Goal: Task Accomplishment & Management: Manage account settings

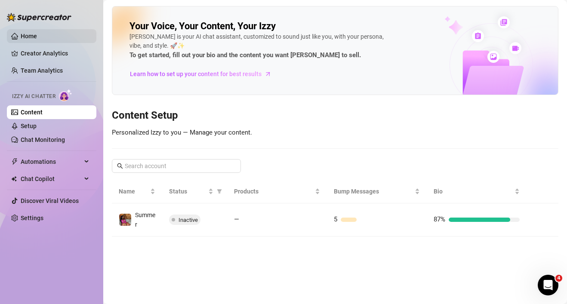
click at [29, 34] on link "Home" at bounding box center [29, 36] width 16 height 7
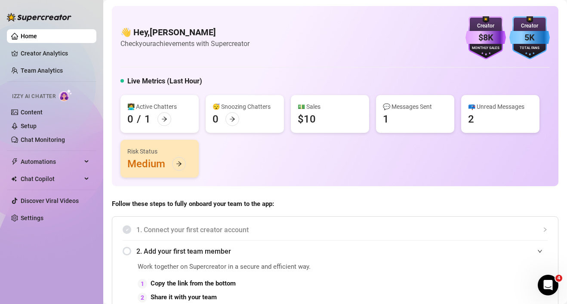
click at [402, 173] on div "👩‍💻 Active Chatters 0 / 1 😴 Snoozing Chatters 0 💵 Sales $10 💬 Messages Sent 1 📪…" at bounding box center [334, 136] width 429 height 83
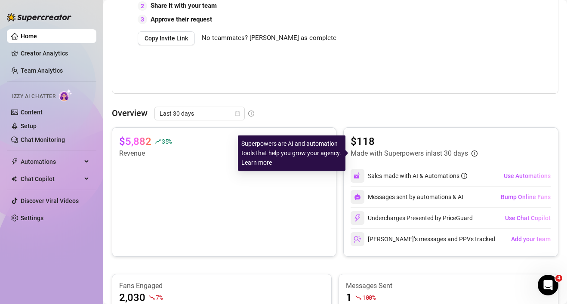
scroll to position [292, 0]
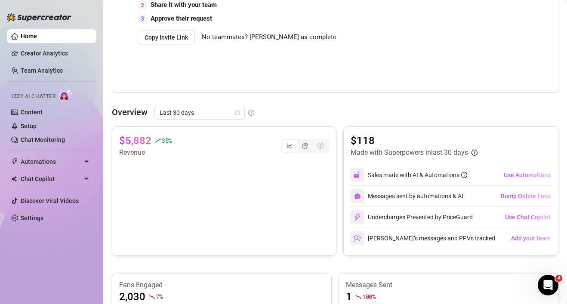
click at [164, 81] on div "Work together on Supercreator in a secure and efficient way. 1 Copy the link fr…" at bounding box center [246, 29] width 216 height 120
click at [265, 67] on div "Work together on Supercreator in a secure and efficient way. 1 Copy the link fr…" at bounding box center [246, 29] width 216 height 120
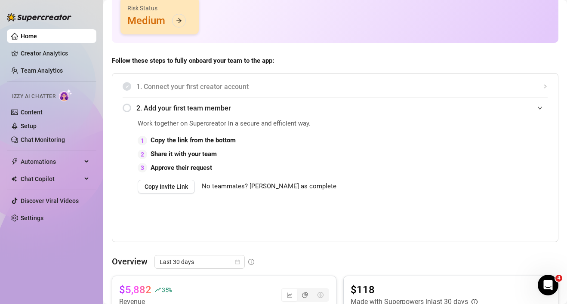
scroll to position [138, 0]
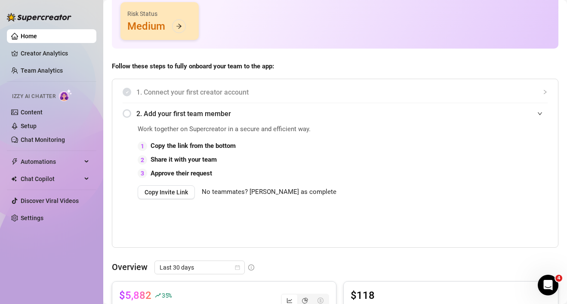
click at [548, 113] on div "1. Connect your first creator account 2. Add your first team member Work togeth…" at bounding box center [335, 163] width 446 height 169
click at [541, 113] on icon "expanded" at bounding box center [539, 113] width 5 height 5
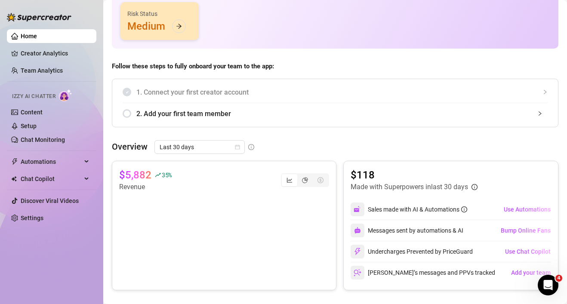
click at [541, 113] on icon "collapsed" at bounding box center [539, 113] width 5 height 5
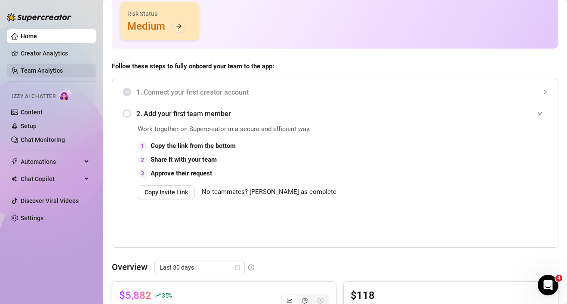
click at [49, 70] on link "Team Analytics" at bounding box center [42, 70] width 42 height 7
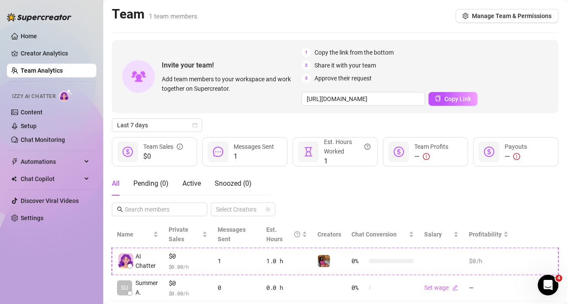
click at [365, 181] on div "All Pending ( 0 ) Active Snoozed ( 0 ) Select Creators" at bounding box center [335, 194] width 446 height 45
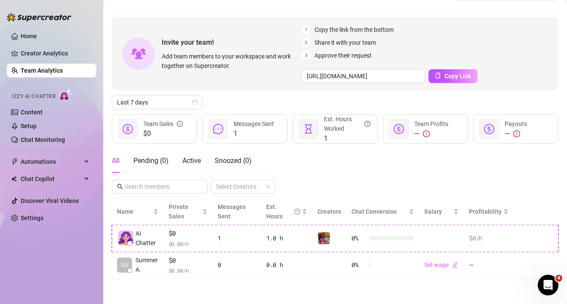
scroll to position [23, 0]
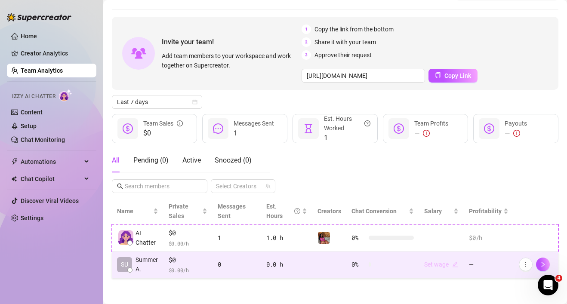
click at [442, 264] on link "Set wage" at bounding box center [441, 264] width 34 height 7
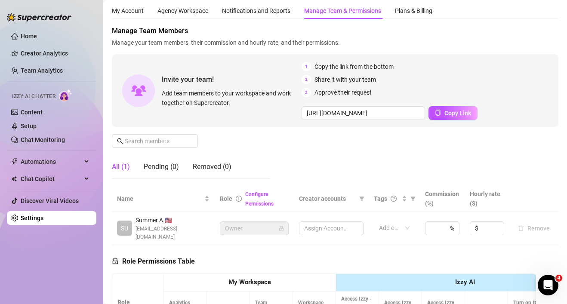
scroll to position [23, 0]
click at [367, 147] on div "Manage Team Members Manage your team members, their commission and hourly rate,…" at bounding box center [335, 106] width 446 height 160
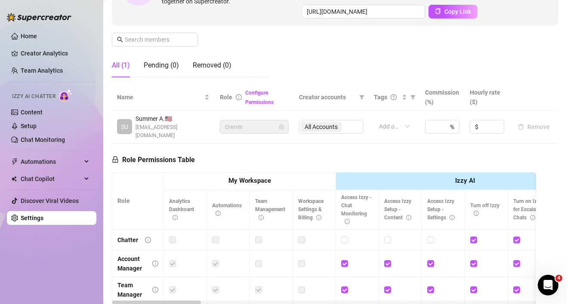
scroll to position [126, 0]
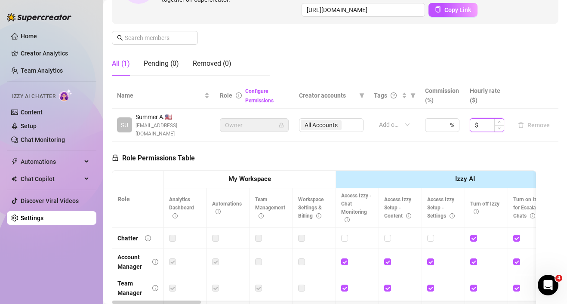
click at [486, 120] on input at bounding box center [492, 125] width 24 height 13
type input "50"
click at [393, 150] on div "Role Permissions Table Role My Workspace Izzy AI OnlyFans Side Menu OnlyFans Ch…" at bounding box center [324, 266] width 424 height 248
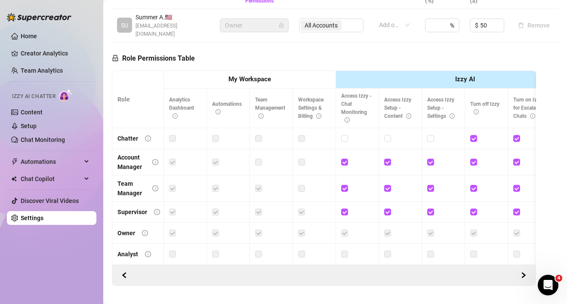
scroll to position [236, 0]
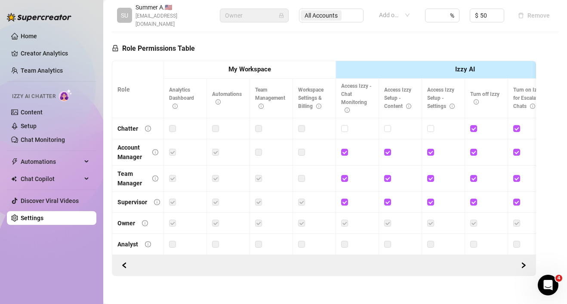
click at [215, 124] on label at bounding box center [215, 128] width 7 height 9
click at [522, 263] on icon "right" at bounding box center [523, 265] width 3 height 5
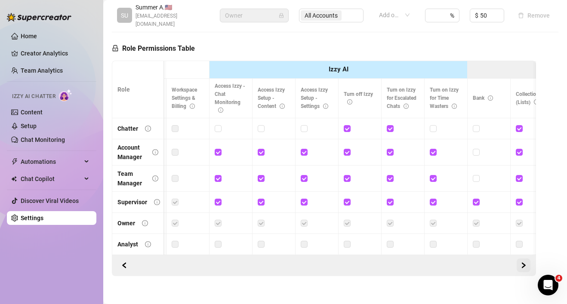
scroll to position [0, 129]
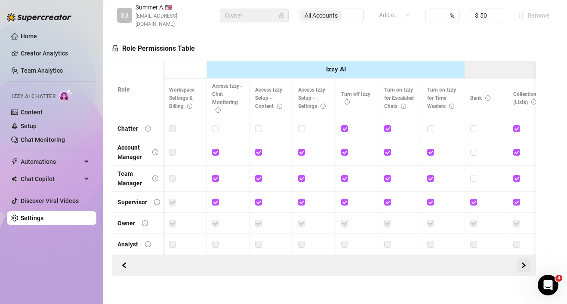
click at [522, 263] on icon "right" at bounding box center [523, 265] width 3 height 5
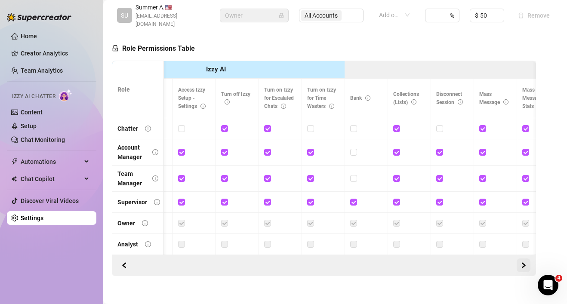
scroll to position [0, 258]
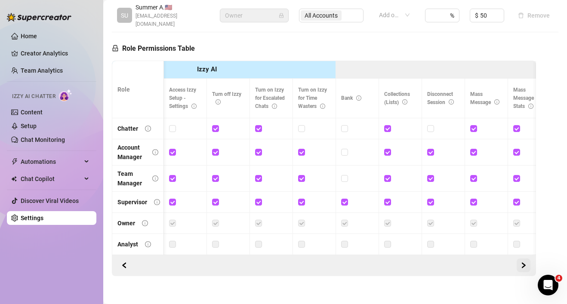
click at [522, 263] on icon "right" at bounding box center [523, 265] width 3 height 5
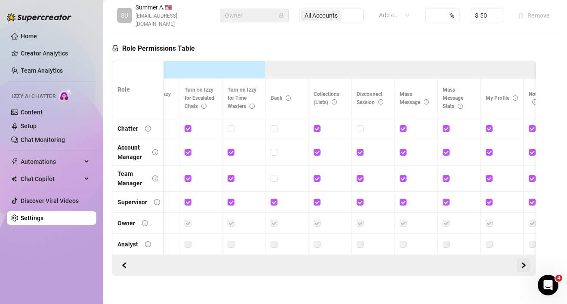
scroll to position [0, 387]
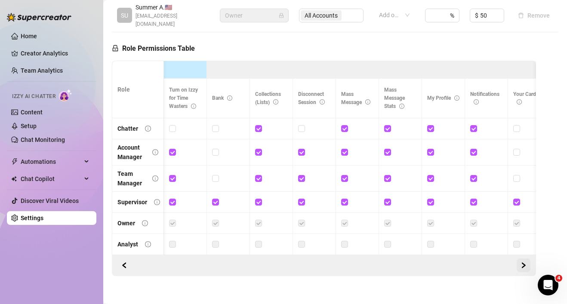
click at [521, 262] on icon "right" at bounding box center [523, 265] width 6 height 6
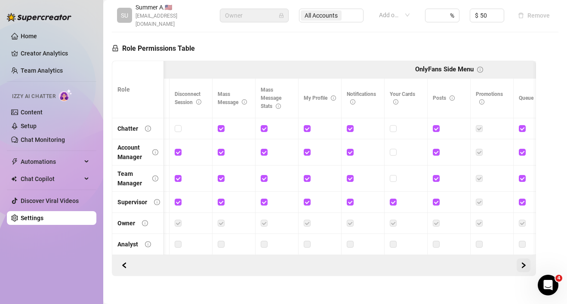
scroll to position [0, 516]
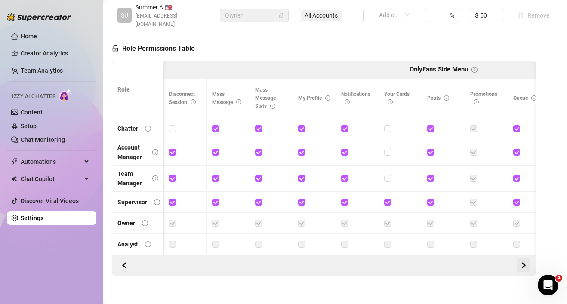
click at [521, 262] on icon "right" at bounding box center [523, 265] width 6 height 6
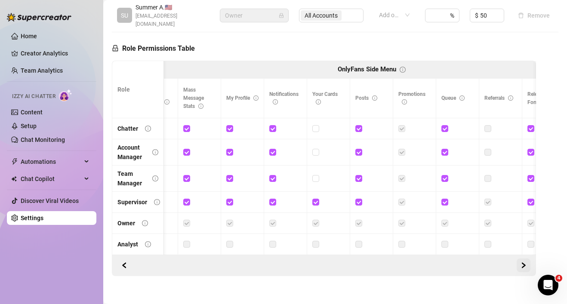
scroll to position [0, 0]
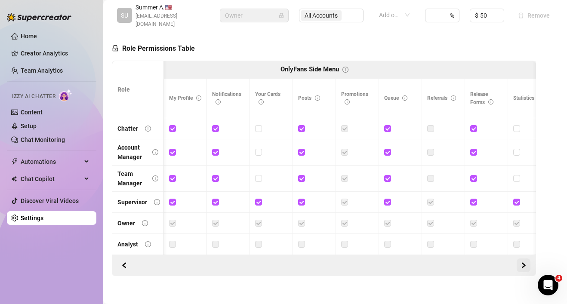
click at [521, 262] on icon "right" at bounding box center [523, 265] width 6 height 6
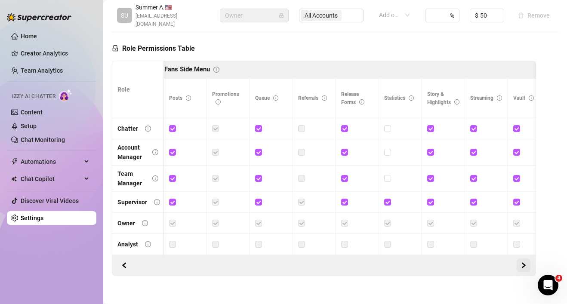
click at [521, 262] on icon "right" at bounding box center [523, 265] width 6 height 6
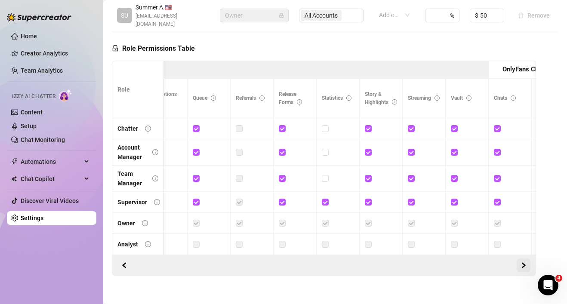
scroll to position [0, 903]
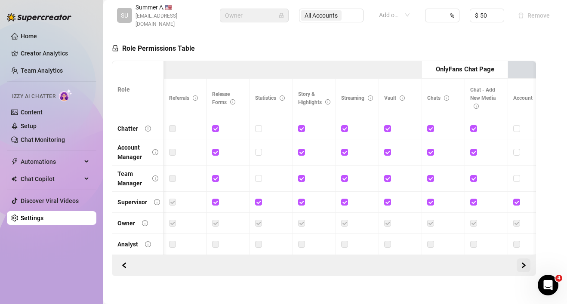
click at [520, 261] on button "button" at bounding box center [523, 265] width 14 height 14
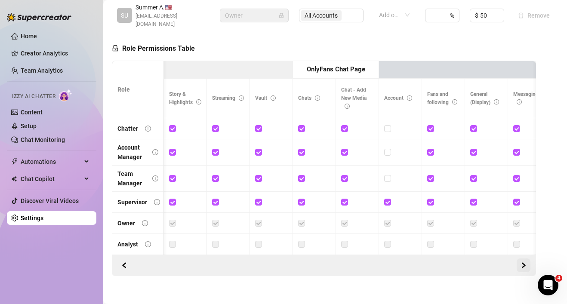
click at [521, 262] on icon "right" at bounding box center [523, 265] width 6 height 6
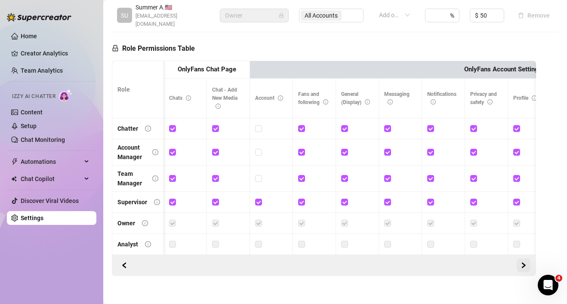
click at [521, 262] on icon "right" at bounding box center [523, 265] width 6 height 6
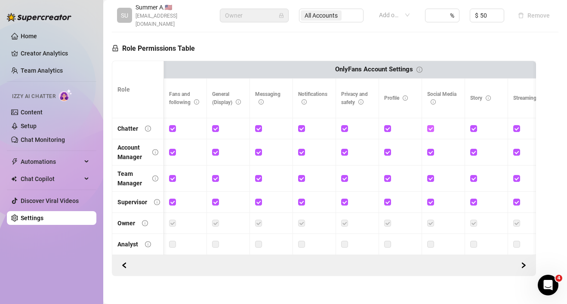
click at [432, 125] on input "checkbox" at bounding box center [430, 128] width 6 height 6
checkbox input "false"
click at [516, 125] on input "checkbox" at bounding box center [516, 128] width 6 height 6
checkbox input "false"
click at [345, 125] on input "checkbox" at bounding box center [344, 128] width 6 height 6
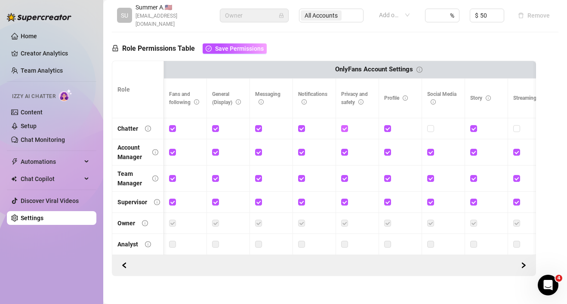
checkbox input "false"
click at [523, 263] on icon "right" at bounding box center [523, 265] width 3 height 5
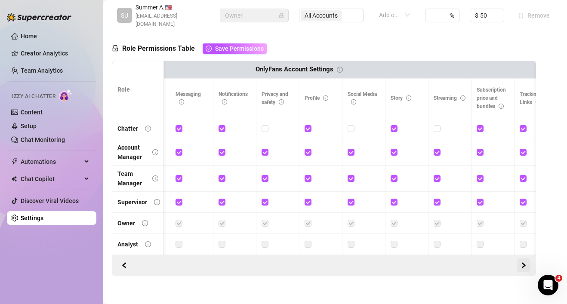
scroll to position [0, 1419]
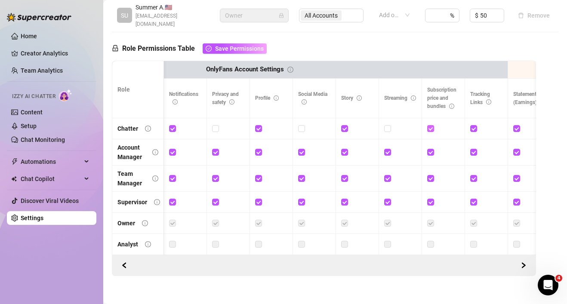
click at [431, 125] on input "checkbox" at bounding box center [430, 128] width 6 height 6
checkbox input "false"
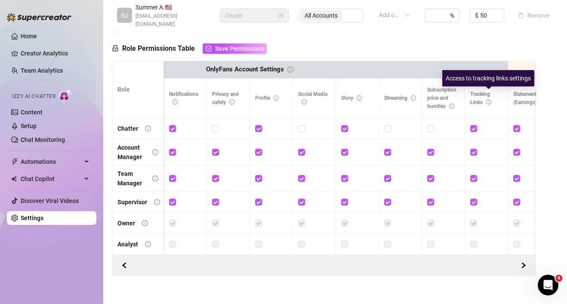
click at [488, 99] on icon "info-circle" at bounding box center [488, 101] width 5 height 5
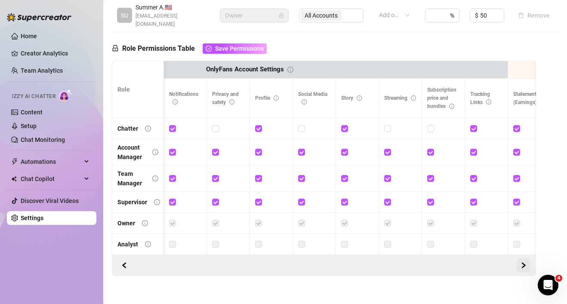
click at [518, 258] on button "button" at bounding box center [523, 265] width 14 height 14
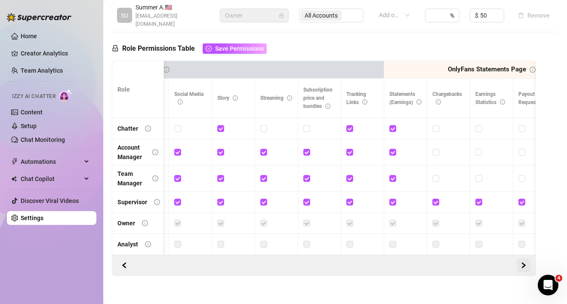
scroll to position [0, 1548]
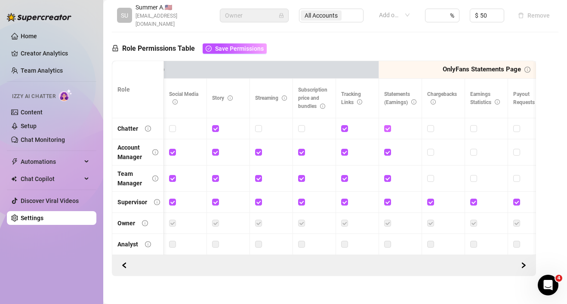
click at [387, 125] on input "checkbox" at bounding box center [387, 128] width 6 height 6
checkbox input "false"
click at [428, 125] on input "checkbox" at bounding box center [430, 128] width 6 height 6
checkbox input "true"
click at [521, 262] on span "button" at bounding box center [523, 265] width 6 height 7
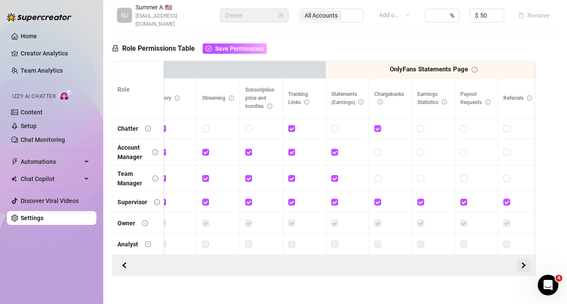
scroll to position [0, 1606]
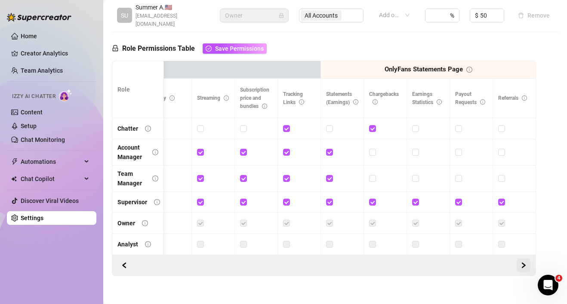
click at [522, 262] on span "button" at bounding box center [523, 265] width 6 height 7
click at [124, 263] on icon "left" at bounding box center [124, 265] width 3 height 5
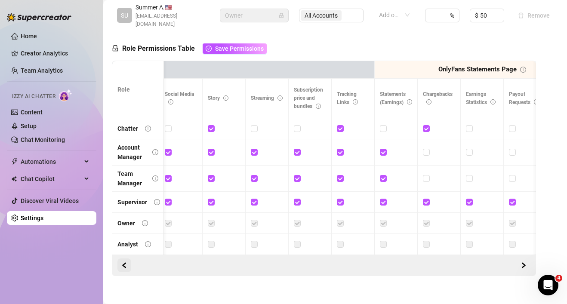
scroll to position [0, 1477]
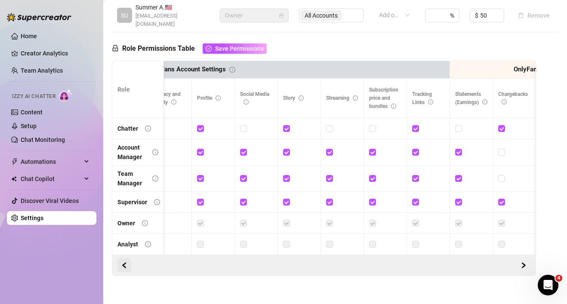
click at [124, 263] on icon "left" at bounding box center [124, 265] width 3 height 5
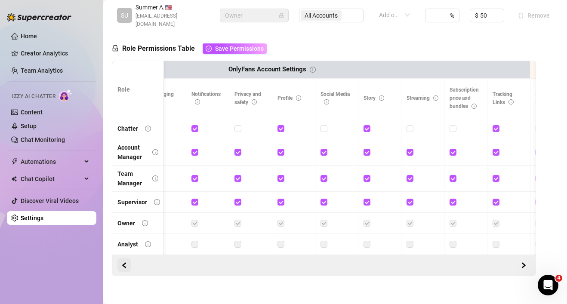
scroll to position [0, 1353]
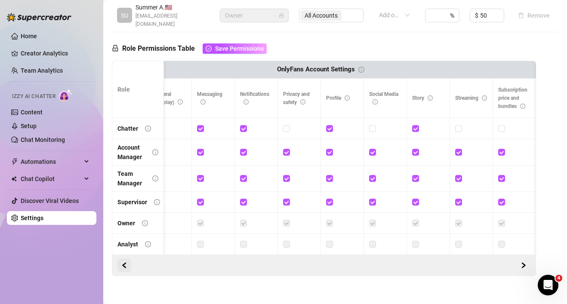
click at [124, 263] on icon "left" at bounding box center [124, 265] width 3 height 5
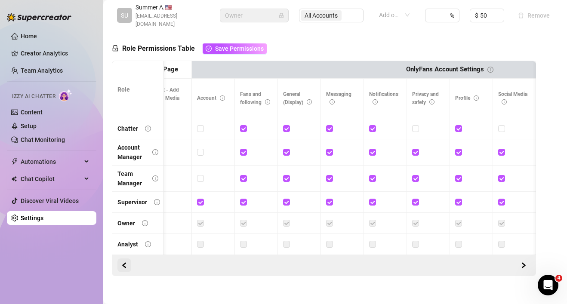
click at [124, 263] on icon "left" at bounding box center [124, 265] width 3 height 5
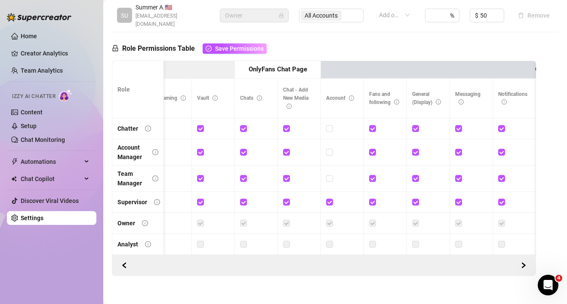
click at [439, 99] on icon "info-circle" at bounding box center [438, 101] width 5 height 5
